Goal: Entertainment & Leisure: Consume media (video, audio)

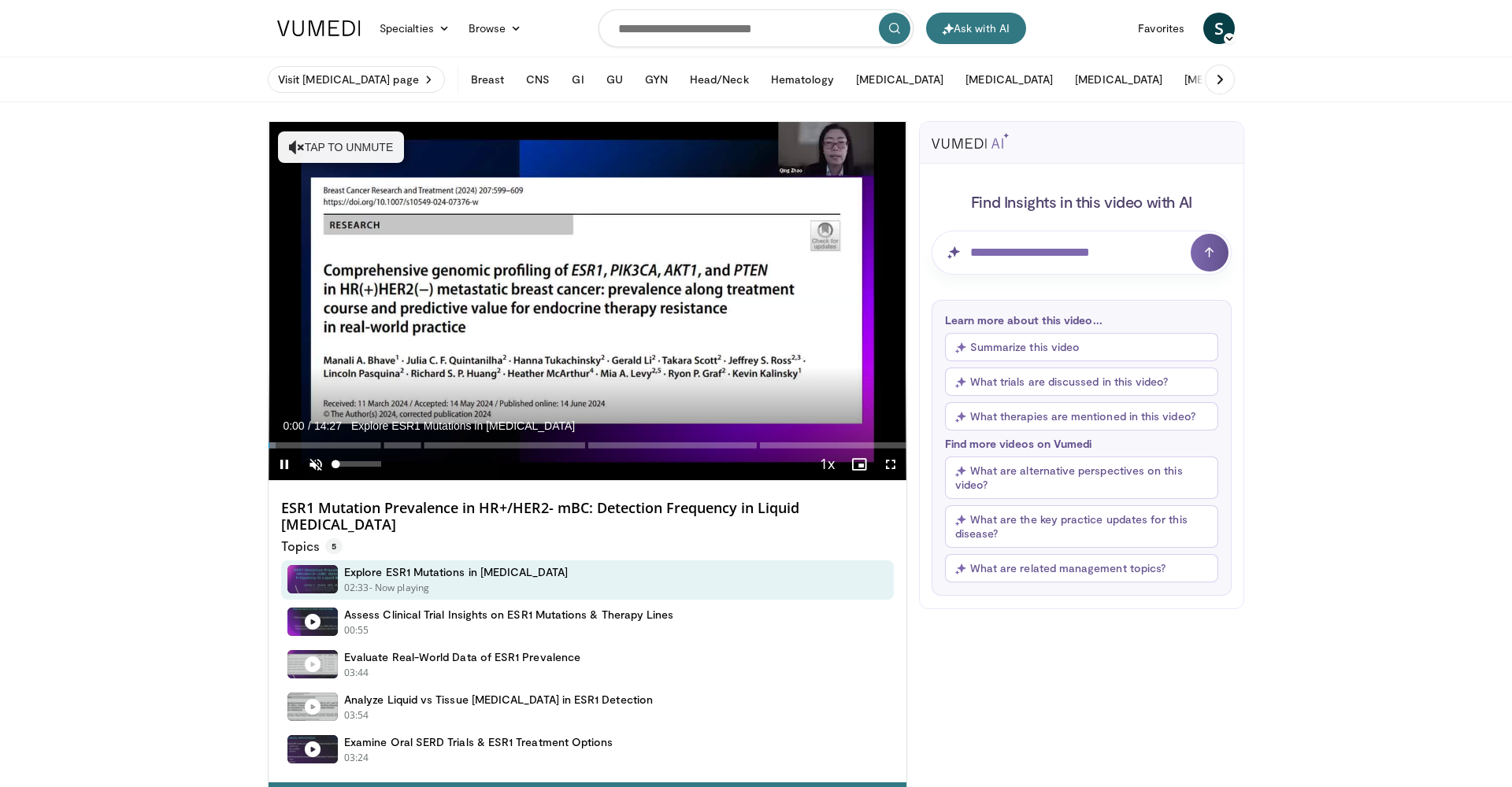
click at [315, 461] on span "Video Player" at bounding box center [315, 464] width 32 height 32
click at [285, 463] on span "Video Player" at bounding box center [284, 464] width 32 height 32
click at [286, 462] on span "Video Player" at bounding box center [284, 464] width 32 height 32
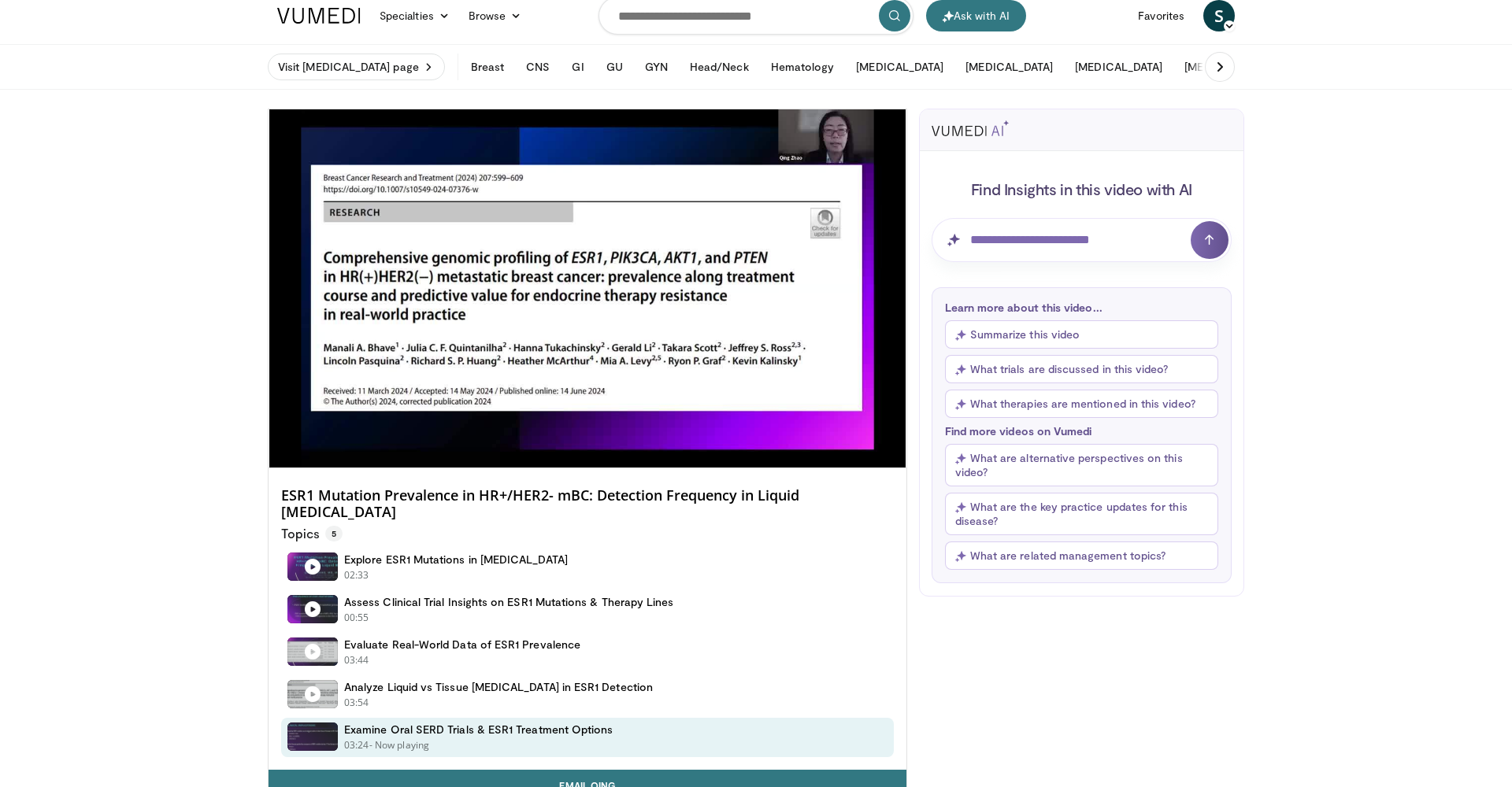
scroll to position [14, 0]
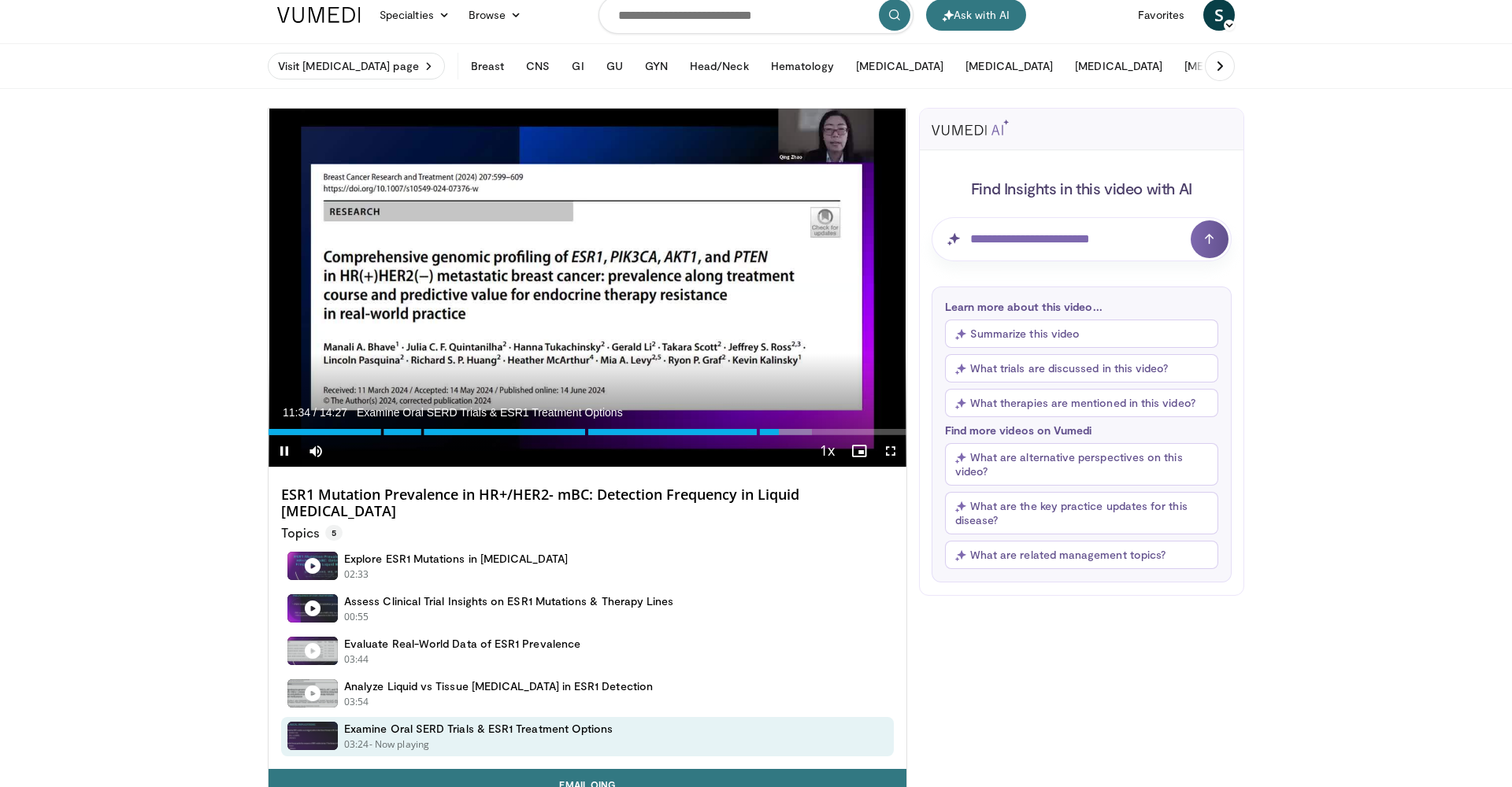
click at [888, 449] on span "Video Player" at bounding box center [891, 450] width 32 height 32
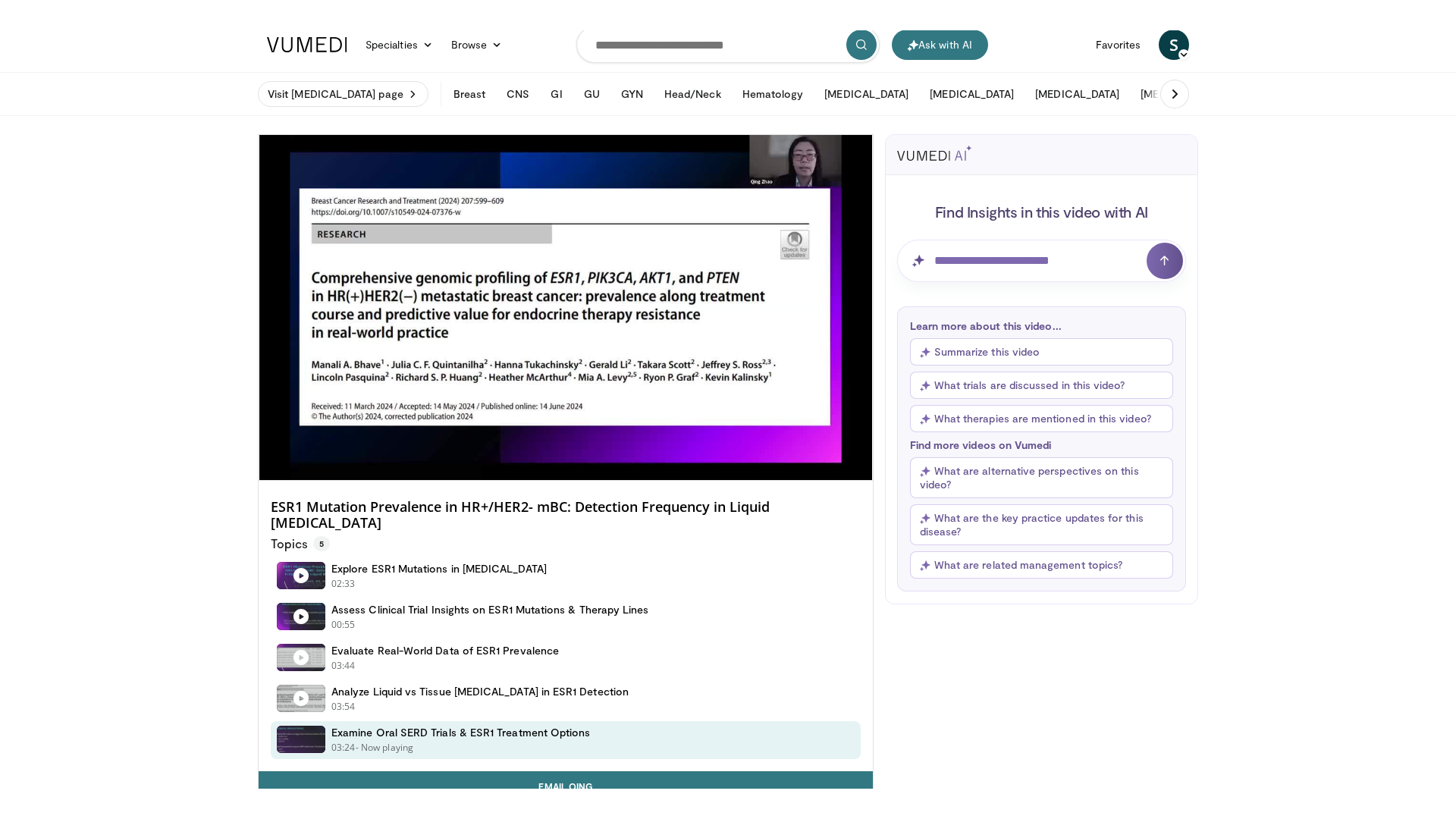
scroll to position [0, 0]
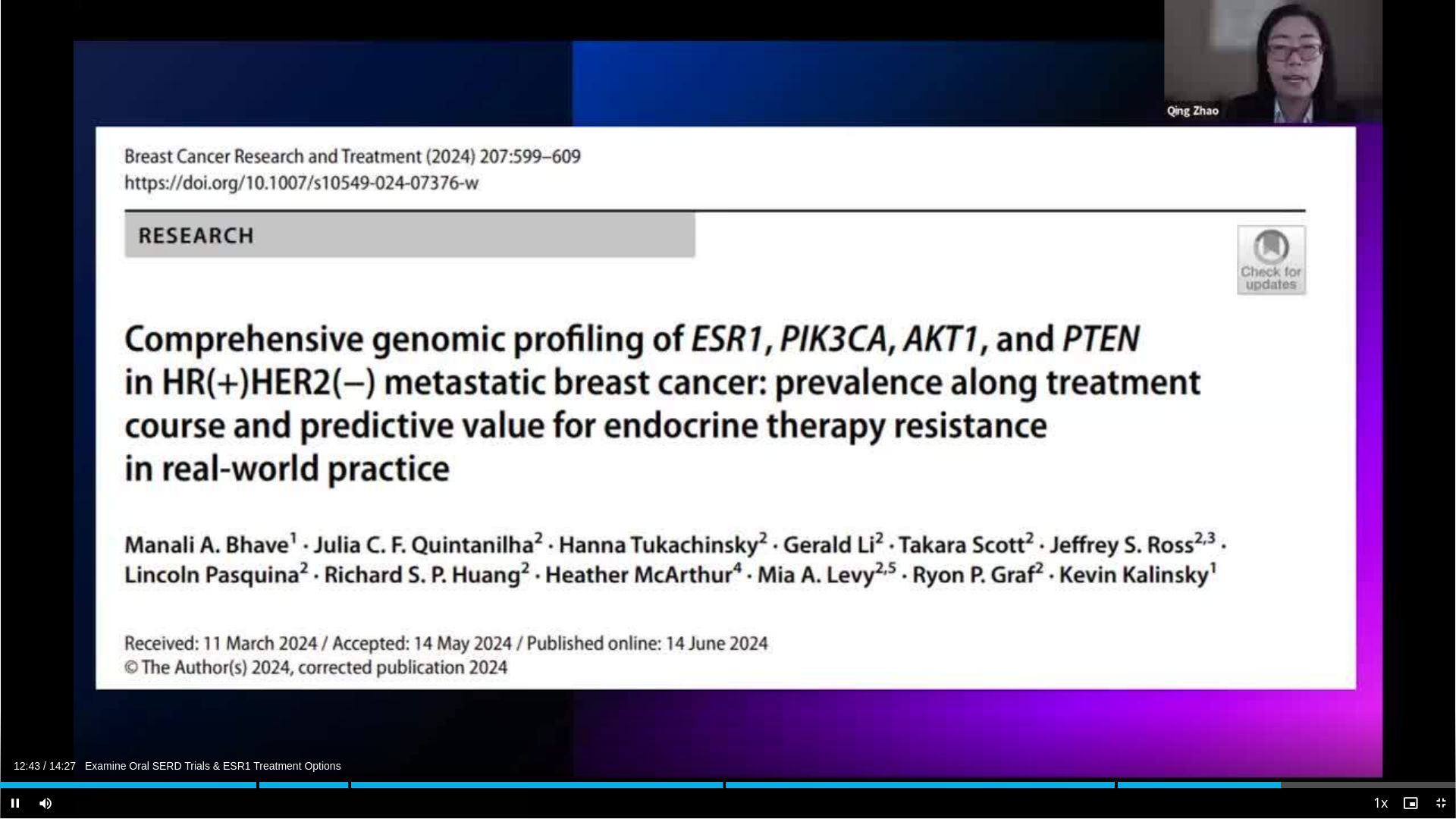
click at [1440, 757] on span "Video Player" at bounding box center [1440, 803] width 30 height 30
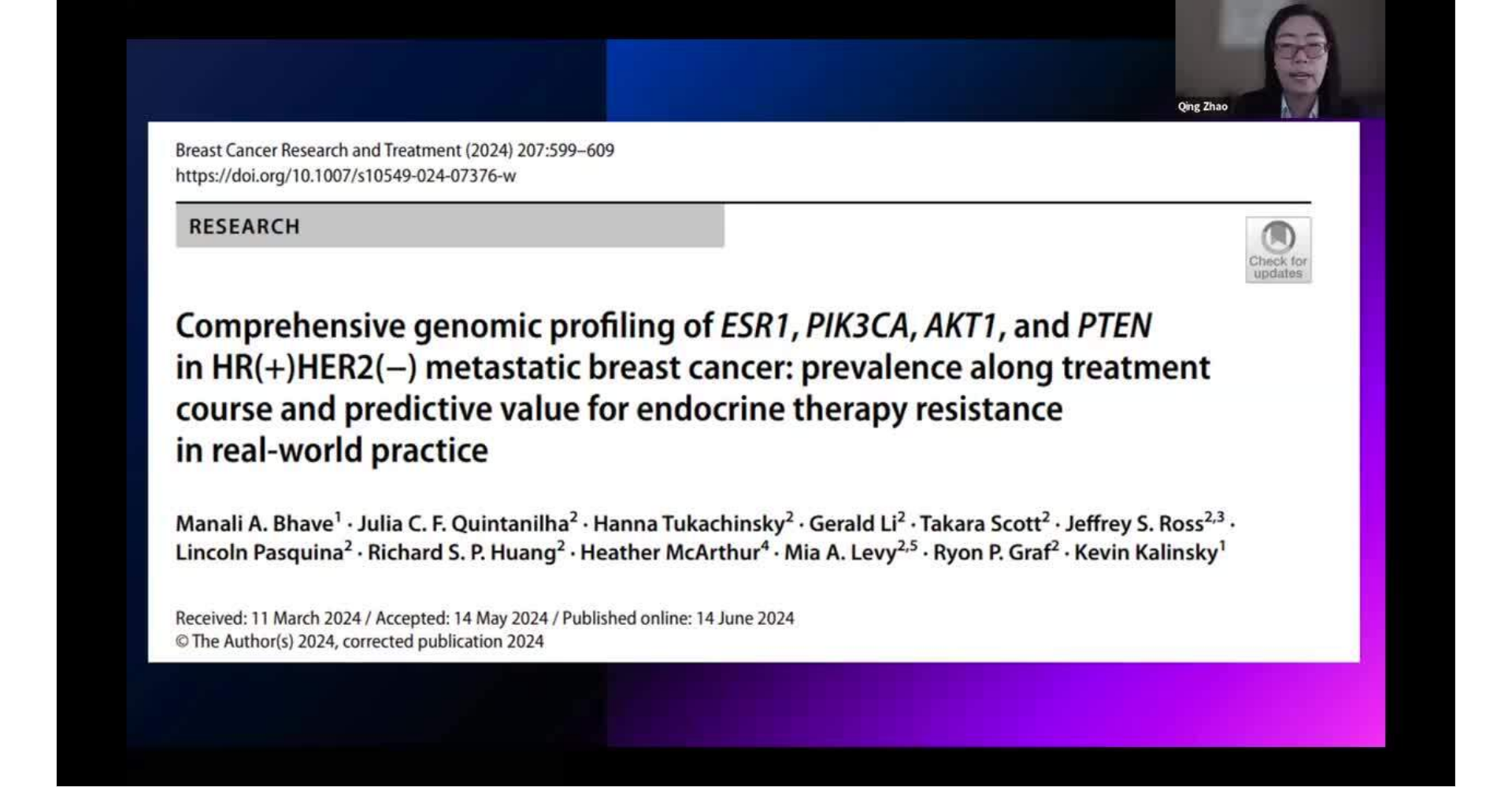
scroll to position [14, 0]
